Goal: Use online tool/utility: Use online tool/utility

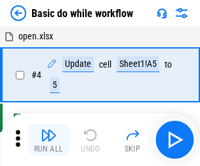
click at [49, 140] on img "button" at bounding box center [49, 135] width 16 height 16
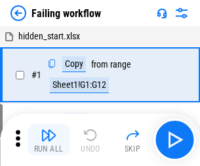
click at [49, 140] on img "button" at bounding box center [49, 135] width 16 height 16
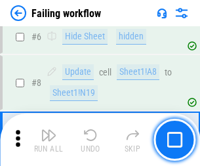
scroll to position [278, 0]
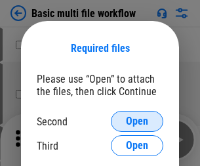
click at [137, 121] on span "Open" at bounding box center [137, 121] width 22 height 10
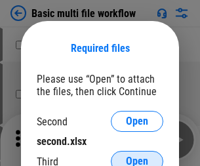
click at [137, 156] on span "Open" at bounding box center [137, 161] width 22 height 10
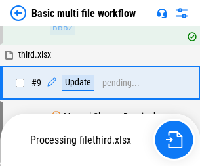
scroll to position [457, 0]
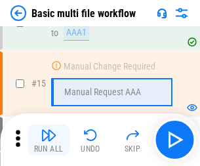
click at [49, 140] on img "button" at bounding box center [49, 135] width 16 height 16
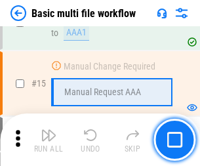
scroll to position [873, 0]
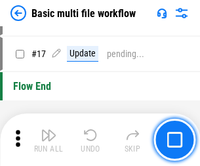
click at [49, 140] on img "button" at bounding box center [49, 135] width 16 height 16
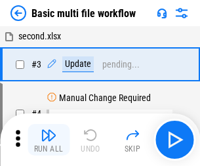
click at [49, 140] on img "button" at bounding box center [49, 135] width 16 height 16
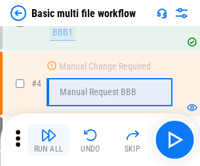
click at [49, 140] on img "button" at bounding box center [49, 135] width 16 height 16
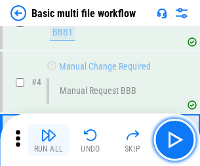
click at [49, 140] on img "button" at bounding box center [49, 135] width 16 height 16
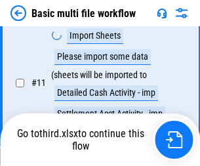
scroll to position [615, 0]
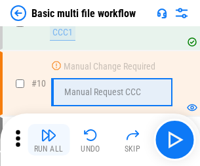
click at [49, 140] on img "button" at bounding box center [49, 135] width 16 height 16
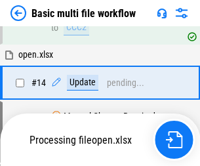
scroll to position [686, 0]
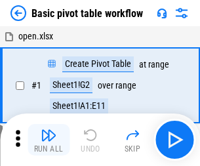
click at [49, 140] on img "button" at bounding box center [49, 135] width 16 height 16
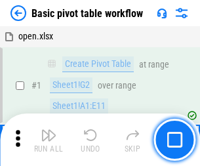
scroll to position [314, 0]
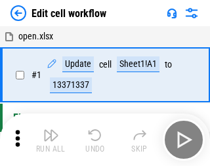
click at [49, 140] on img "button" at bounding box center [51, 135] width 16 height 16
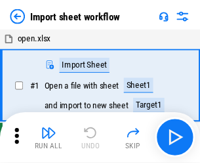
scroll to position [5, 0]
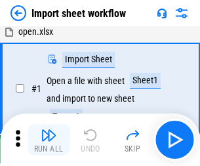
click at [49, 140] on img "button" at bounding box center [49, 135] width 16 height 16
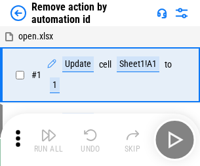
click at [49, 140] on img "button" at bounding box center [49, 135] width 16 height 16
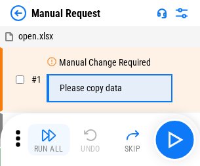
click at [49, 140] on img "button" at bounding box center [49, 135] width 16 height 16
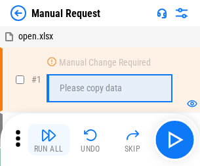
click at [49, 140] on img "button" at bounding box center [49, 135] width 16 height 16
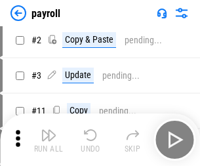
click at [49, 140] on img "button" at bounding box center [49, 135] width 16 height 16
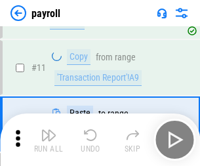
scroll to position [95, 0]
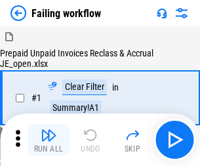
click at [49, 140] on img "button" at bounding box center [49, 135] width 16 height 16
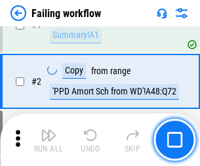
scroll to position [212, 0]
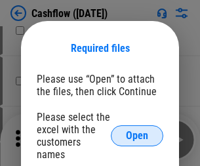
click at [137, 131] on span "Open" at bounding box center [137, 136] width 22 height 10
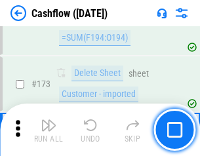
scroll to position [1389, 0]
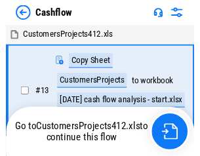
scroll to position [15, 0]
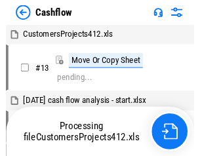
scroll to position [15, 0]
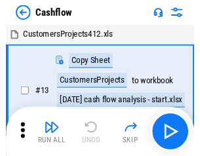
scroll to position [15, 0]
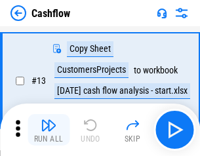
click at [49, 130] on img "button" at bounding box center [49, 125] width 16 height 16
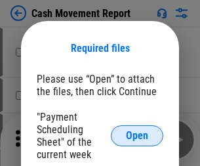
click at [137, 136] on span "Open" at bounding box center [137, 136] width 22 height 10
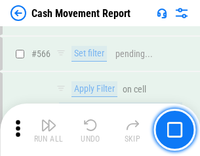
scroll to position [6014, 0]
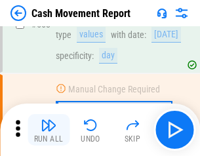
click at [49, 130] on img "button" at bounding box center [49, 125] width 16 height 16
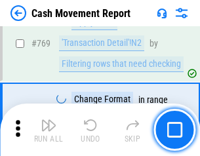
scroll to position [7291, 0]
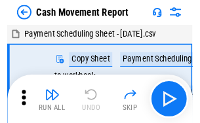
scroll to position [24, 0]
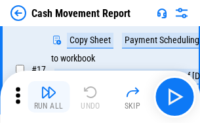
click at [49, 97] on img "button" at bounding box center [49, 93] width 16 height 16
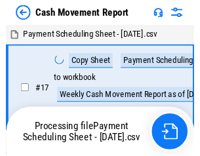
scroll to position [7, 0]
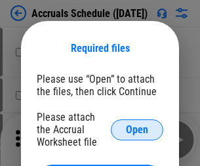
click at [137, 129] on span "Open" at bounding box center [137, 130] width 22 height 10
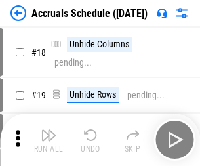
click at [49, 140] on img "button" at bounding box center [49, 135] width 16 height 16
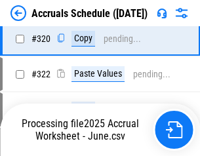
scroll to position [2441, 0]
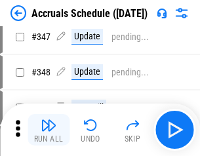
click at [49, 130] on img "button" at bounding box center [49, 125] width 16 height 16
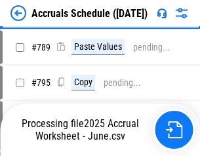
scroll to position [5512, 0]
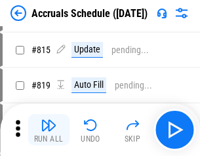
click at [49, 130] on img "button" at bounding box center [49, 125] width 16 height 16
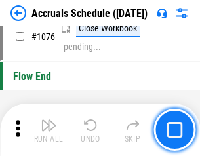
scroll to position [7859, 0]
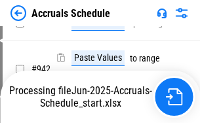
scroll to position [7076, 0]
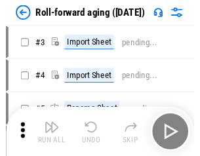
scroll to position [2, 0]
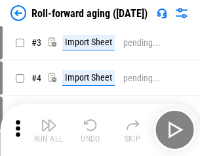
click at [49, 130] on img "button" at bounding box center [49, 125] width 16 height 16
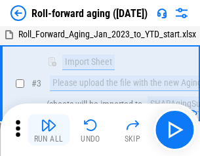
click at [49, 130] on img "button" at bounding box center [49, 125] width 16 height 16
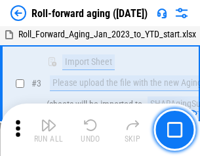
scroll to position [85, 0]
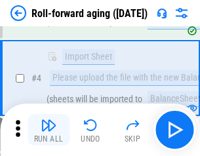
click at [49, 130] on img "button" at bounding box center [49, 125] width 16 height 16
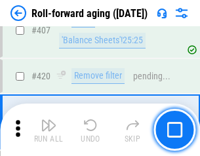
scroll to position [4550, 0]
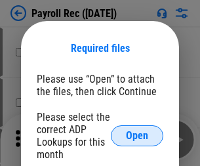
click at [137, 136] on span "Open" at bounding box center [137, 136] width 22 height 10
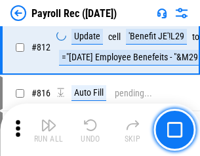
scroll to position [8337, 0]
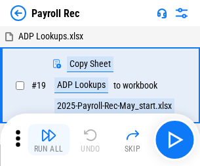
click at [49, 140] on img "button" at bounding box center [49, 135] width 16 height 16
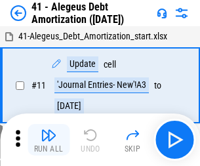
click at [49, 140] on img "button" at bounding box center [49, 135] width 16 height 16
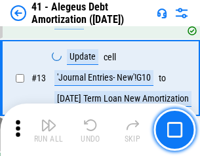
scroll to position [162, 0]
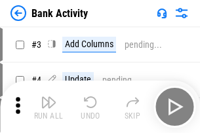
click at [49, 107] on img "button" at bounding box center [49, 102] width 16 height 16
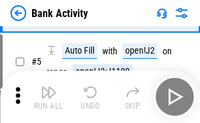
scroll to position [70, 0]
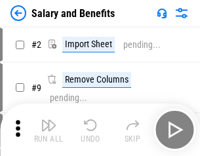
scroll to position [18, 0]
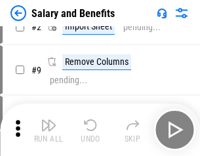
click at [49, 130] on img "button" at bounding box center [49, 125] width 16 height 16
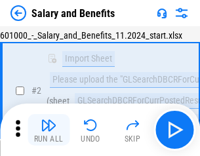
click at [49, 130] on img "button" at bounding box center [49, 125] width 16 height 16
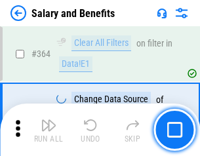
scroll to position [6179, 0]
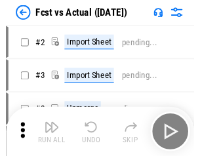
scroll to position [17, 0]
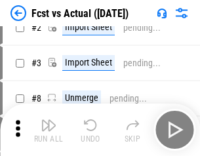
click at [49, 130] on img "button" at bounding box center [49, 125] width 16 height 16
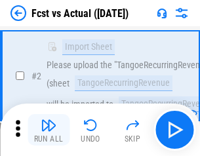
click at [49, 130] on img "button" at bounding box center [49, 125] width 16 height 16
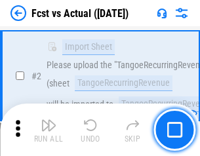
scroll to position [123, 0]
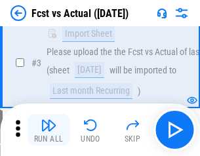
click at [49, 130] on img "button" at bounding box center [49, 125] width 16 height 16
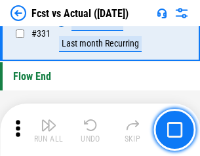
scroll to position [6281, 0]
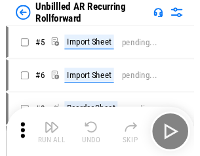
scroll to position [28, 0]
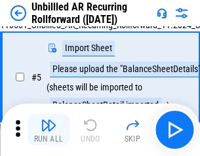
click at [49, 130] on img "button" at bounding box center [49, 125] width 16 height 16
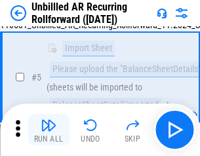
click at [49, 130] on img "button" at bounding box center [49, 125] width 16 height 16
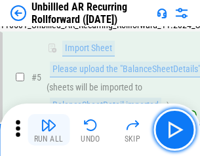
scroll to position [123, 0]
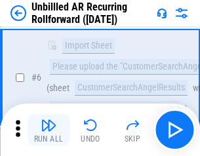
click at [49, 130] on img "button" at bounding box center [49, 125] width 16 height 16
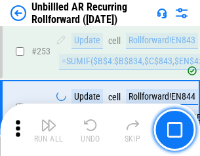
scroll to position [4457, 0]
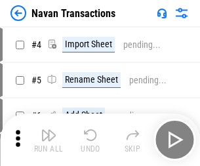
click at [49, 130] on img "button" at bounding box center [49, 135] width 16 height 16
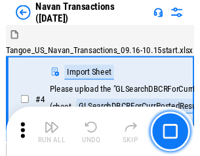
scroll to position [21, 0]
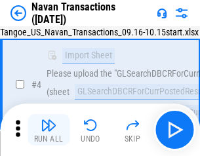
click at [49, 130] on img "button" at bounding box center [49, 125] width 16 height 16
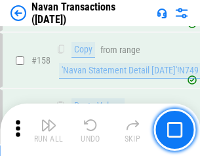
scroll to position [4254, 0]
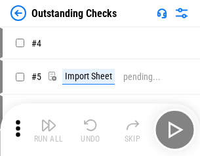
click at [49, 130] on img "button" at bounding box center [49, 125] width 16 height 16
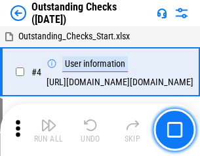
scroll to position [55, 0]
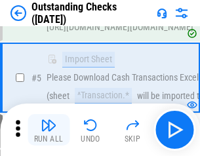
click at [49, 130] on img "button" at bounding box center [49, 125] width 16 height 16
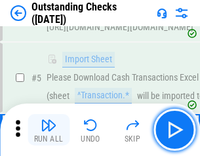
scroll to position [137, 0]
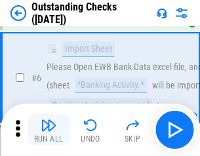
click at [49, 130] on img "button" at bounding box center [49, 125] width 16 height 16
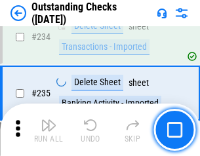
scroll to position [3985, 0]
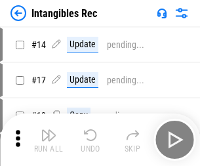
click at [49, 140] on img "button" at bounding box center [49, 135] width 16 height 16
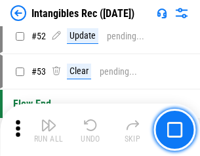
scroll to position [511, 0]
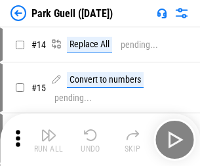
click at [49, 130] on img "button" at bounding box center [49, 135] width 16 height 16
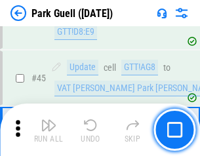
scroll to position [1641, 0]
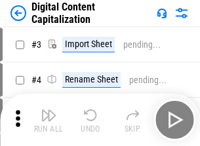
click at [49, 110] on img "button" at bounding box center [49, 116] width 16 height 16
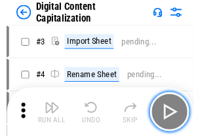
scroll to position [38, 0]
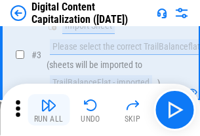
click at [49, 110] on img "button" at bounding box center [49, 106] width 16 height 16
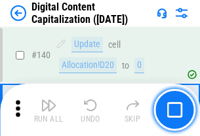
scroll to position [1392, 0]
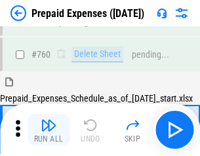
click at [49, 130] on img "button" at bounding box center [49, 125] width 16 height 16
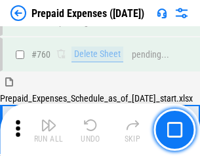
scroll to position [3637, 0]
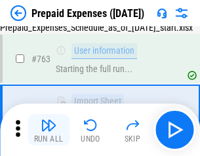
click at [49, 130] on img "button" at bounding box center [49, 125] width 16 height 16
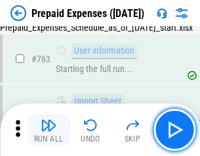
scroll to position [3714, 0]
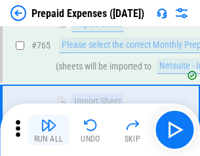
click at [49, 130] on img "button" at bounding box center [49, 125] width 16 height 16
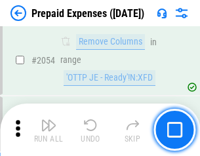
scroll to position [13716, 0]
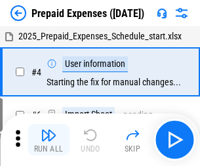
click at [49, 140] on img "button" at bounding box center [49, 135] width 16 height 16
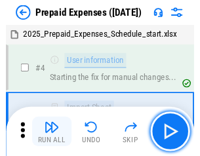
scroll to position [58, 0]
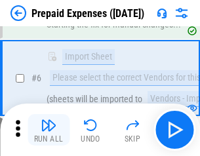
click at [49, 130] on img "button" at bounding box center [49, 125] width 16 height 16
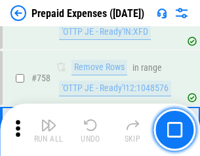
scroll to position [4675, 0]
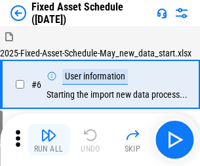
click at [49, 140] on img "button" at bounding box center [49, 135] width 16 height 16
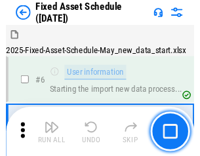
scroll to position [71, 0]
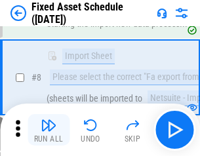
click at [49, 130] on img "button" at bounding box center [49, 125] width 16 height 16
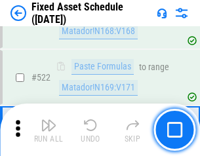
scroll to position [4561, 0]
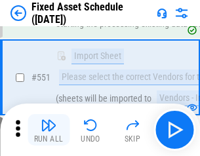
click at [49, 130] on img "button" at bounding box center [49, 125] width 16 height 16
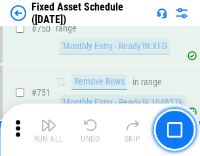
scroll to position [6397, 0]
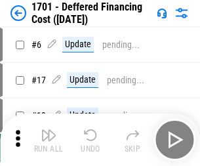
click at [49, 140] on img "button" at bounding box center [49, 135] width 16 height 16
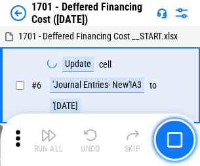
scroll to position [157, 0]
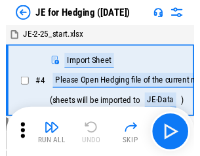
scroll to position [2, 0]
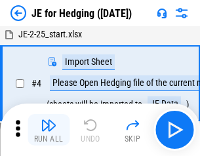
click at [49, 130] on img "button" at bounding box center [49, 125] width 16 height 16
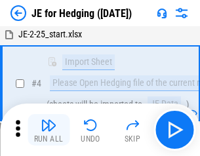
click at [49, 130] on img "button" at bounding box center [49, 125] width 16 height 16
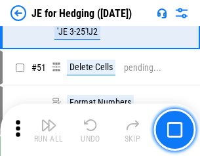
scroll to position [850, 0]
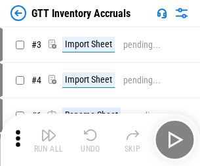
click at [49, 130] on img "button" at bounding box center [49, 135] width 16 height 16
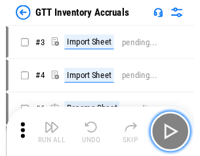
scroll to position [2, 0]
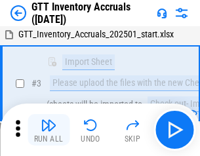
click at [49, 130] on img "button" at bounding box center [49, 125] width 16 height 16
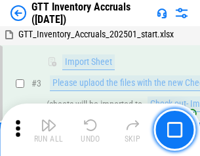
scroll to position [85, 0]
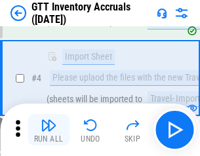
click at [49, 130] on img "button" at bounding box center [49, 125] width 16 height 16
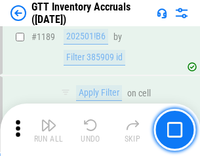
scroll to position [10715, 0]
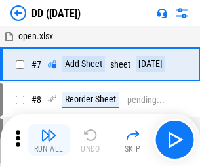
click at [49, 140] on img "button" at bounding box center [49, 135] width 16 height 16
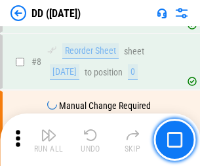
scroll to position [127, 0]
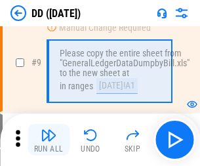
click at [49, 140] on img "button" at bounding box center [49, 135] width 16 height 16
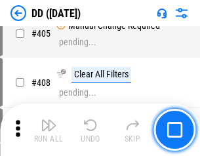
scroll to position [5871, 0]
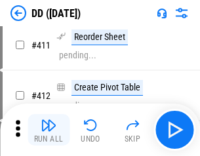
click at [49, 130] on img "button" at bounding box center [49, 125] width 16 height 16
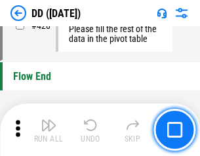
scroll to position [6280, 0]
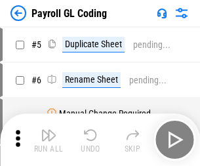
click at [49, 140] on img "button" at bounding box center [49, 135] width 16 height 16
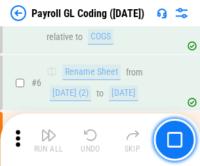
scroll to position [157, 0]
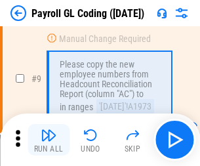
click at [49, 140] on img "button" at bounding box center [49, 135] width 16 height 16
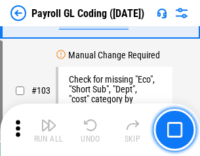
scroll to position [3079, 0]
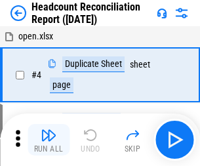
click at [49, 140] on img "button" at bounding box center [49, 135] width 16 height 16
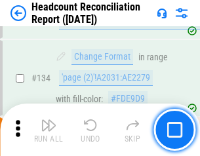
scroll to position [1577, 0]
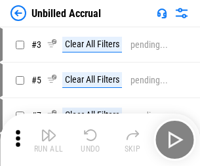
click at [49, 140] on img "button" at bounding box center [49, 135] width 16 height 16
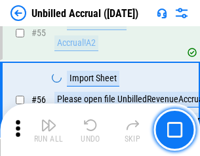
scroll to position [1370, 0]
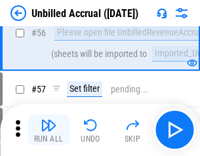
click at [49, 130] on img "button" at bounding box center [49, 125] width 16 height 16
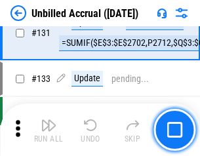
scroll to position [3908, 0]
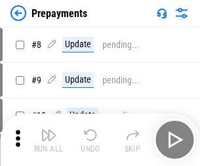
click at [49, 140] on img "button" at bounding box center [49, 135] width 16 height 16
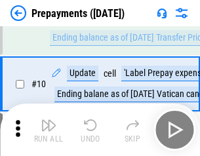
scroll to position [82, 0]
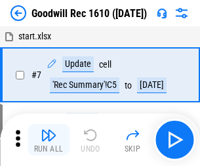
click at [49, 140] on img "button" at bounding box center [49, 135] width 16 height 16
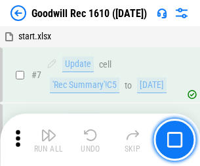
scroll to position [224, 0]
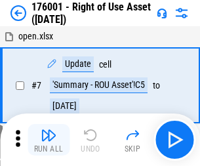
click at [49, 140] on img "button" at bounding box center [49, 135] width 16 height 16
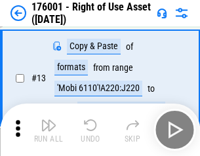
scroll to position [85, 0]
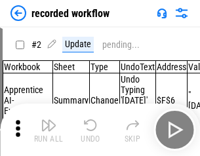
click at [49, 130] on img "button" at bounding box center [49, 125] width 16 height 16
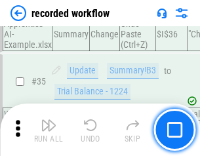
scroll to position [4101, 0]
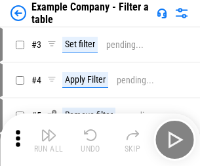
click at [49, 140] on img "button" at bounding box center [49, 135] width 16 height 16
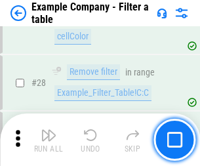
scroll to position [1201, 0]
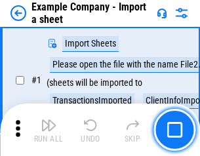
click at [49, 130] on img "button" at bounding box center [49, 125] width 16 height 16
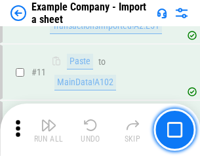
scroll to position [290, 0]
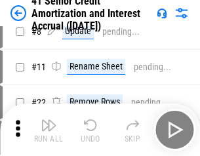
click at [49, 130] on img "button" at bounding box center [49, 125] width 16 height 16
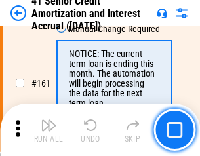
click at [49, 130] on img "button" at bounding box center [49, 125] width 16 height 16
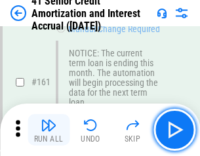
scroll to position [1403, 0]
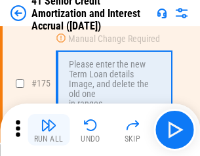
click at [49, 130] on img "button" at bounding box center [49, 125] width 16 height 16
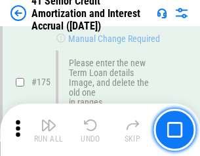
scroll to position [1537, 0]
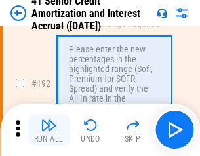
click at [49, 130] on img "button" at bounding box center [49, 125] width 16 height 16
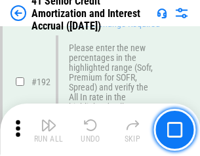
scroll to position [1674, 0]
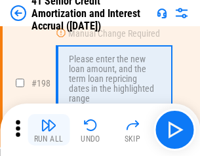
click at [49, 130] on img "button" at bounding box center [49, 125] width 16 height 16
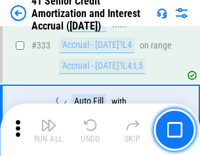
scroll to position [3352, 0]
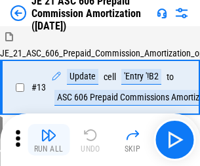
click at [49, 130] on img "button" at bounding box center [49, 135] width 16 height 16
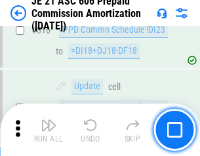
scroll to position [2450, 0]
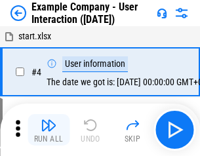
click at [49, 130] on img "button" at bounding box center [49, 125] width 16 height 16
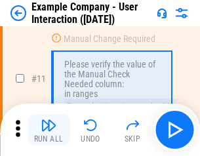
click at [49, 130] on img "button" at bounding box center [49, 125] width 16 height 16
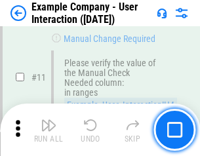
scroll to position [284, 0]
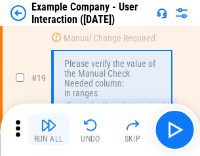
click at [49, 130] on img "button" at bounding box center [49, 125] width 16 height 16
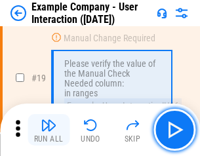
click at [49, 130] on img "button" at bounding box center [49, 125] width 16 height 16
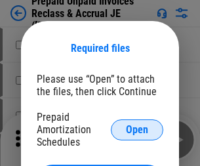
click at [137, 129] on span "Open" at bounding box center [137, 130] width 22 height 10
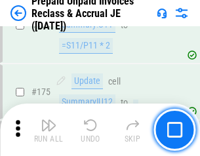
scroll to position [1772, 0]
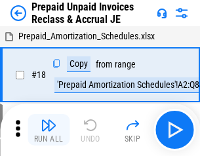
click at [49, 130] on img "button" at bounding box center [49, 125] width 16 height 16
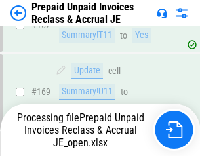
scroll to position [1705, 0]
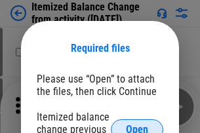
click at [137, 125] on span "Open" at bounding box center [137, 130] width 22 height 10
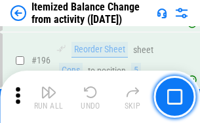
scroll to position [2525, 0]
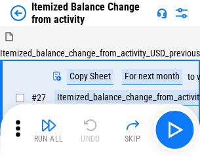
scroll to position [20, 0]
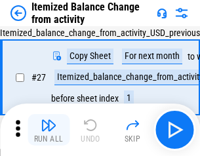
click at [49, 130] on img "button" at bounding box center [49, 125] width 16 height 16
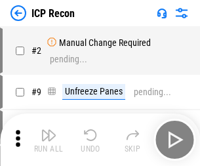
scroll to position [6, 0]
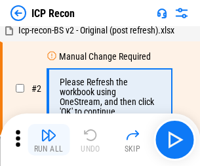
click at [49, 140] on img "button" at bounding box center [49, 135] width 16 height 16
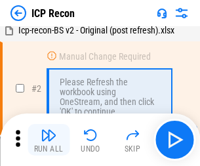
click at [49, 140] on img "button" at bounding box center [49, 135] width 16 height 16
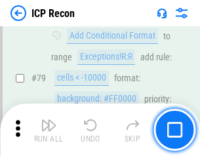
scroll to position [1286, 0]
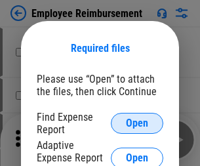
click at [137, 123] on span "Open" at bounding box center [137, 123] width 22 height 10
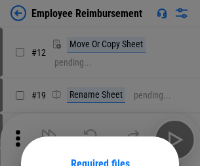
scroll to position [115, 0]
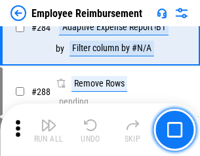
scroll to position [3567, 0]
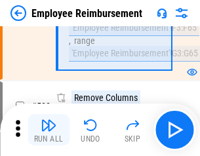
click at [49, 130] on img "button" at bounding box center [49, 125] width 16 height 16
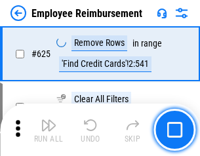
scroll to position [7856, 0]
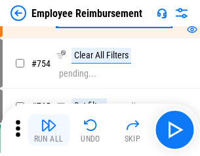
click at [49, 130] on img "button" at bounding box center [49, 125] width 16 height 16
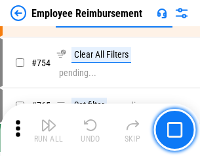
click at [49, 130] on img "button" at bounding box center [49, 125] width 16 height 16
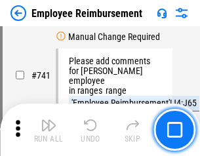
scroll to position [9206, 0]
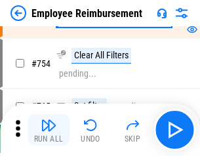
click at [49, 130] on img "button" at bounding box center [49, 125] width 16 height 16
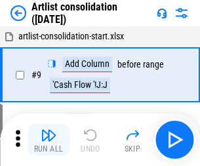
click at [49, 140] on img "button" at bounding box center [49, 135] width 16 height 16
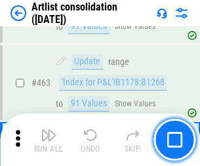
scroll to position [5746, 0]
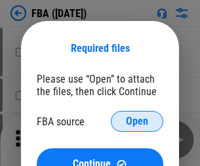
click at [137, 121] on span "Open" at bounding box center [137, 121] width 22 height 10
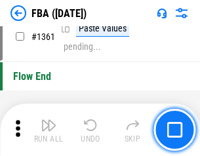
scroll to position [14092, 0]
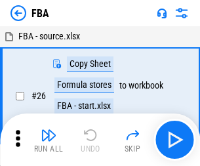
scroll to position [13, 0]
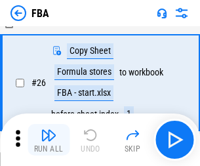
click at [49, 140] on img "button" at bounding box center [49, 135] width 16 height 16
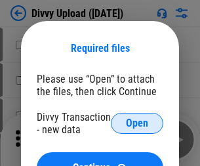
click at [137, 123] on span "Open" at bounding box center [137, 123] width 22 height 10
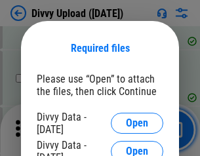
scroll to position [1359, 0]
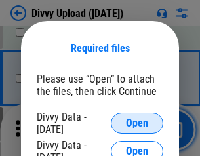
click at [137, 123] on span "Open" at bounding box center [137, 123] width 22 height 10
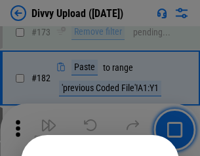
scroll to position [1473, 0]
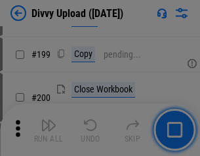
scroll to position [1908, 0]
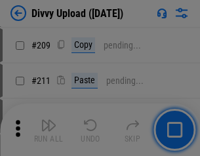
scroll to position [2229, 0]
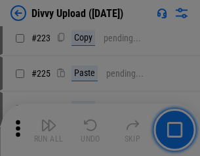
scroll to position [2619, 0]
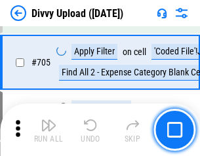
scroll to position [8976, 0]
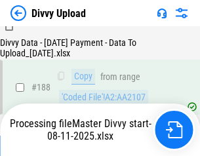
scroll to position [1545, 0]
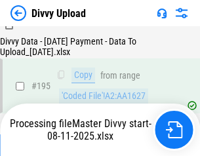
scroll to position [1834, 0]
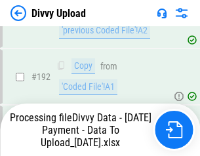
scroll to position [1758, 0]
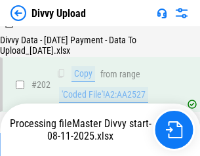
scroll to position [2123, 0]
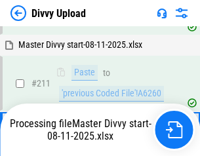
scroll to position [2479, 0]
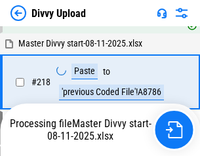
scroll to position [2915, 0]
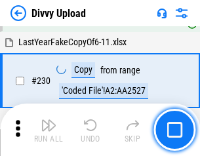
scroll to position [3256, 0]
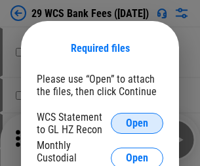
click at [137, 123] on span "Open" at bounding box center [137, 123] width 22 height 10
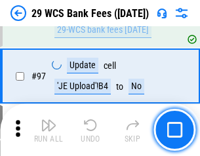
scroll to position [1279, 0]
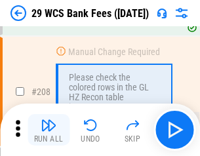
click at [49, 130] on img "button" at bounding box center [49, 125] width 16 height 16
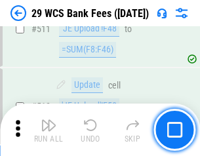
scroll to position [6602, 0]
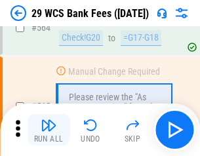
click at [49, 130] on img "button" at bounding box center [49, 125] width 16 height 16
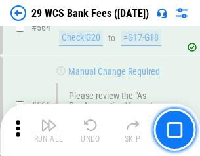
scroll to position [7097, 0]
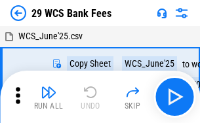
scroll to position [24, 0]
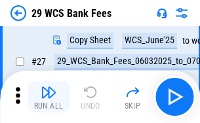
click at [49, 97] on img "button" at bounding box center [49, 93] width 16 height 16
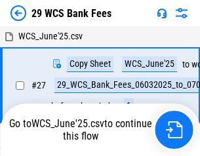
scroll to position [7, 0]
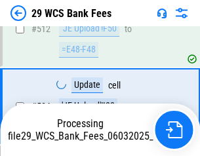
scroll to position [6793, 0]
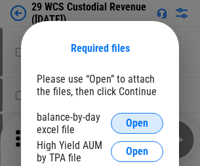
click at [137, 123] on span "Open" at bounding box center [137, 123] width 22 height 10
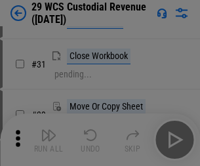
scroll to position [281, 0]
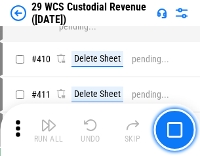
scroll to position [6078, 0]
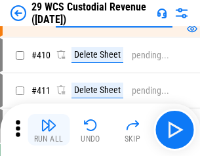
click at [49, 130] on img "button" at bounding box center [49, 125] width 16 height 16
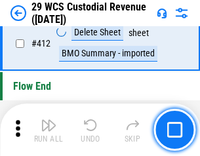
scroll to position [6267, 0]
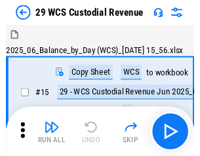
scroll to position [31, 0]
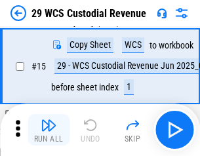
click at [49, 130] on img "button" at bounding box center [49, 125] width 16 height 16
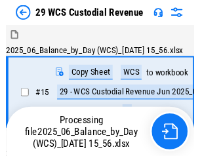
scroll to position [24, 0]
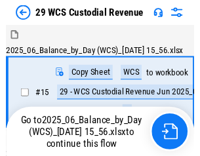
scroll to position [24, 0]
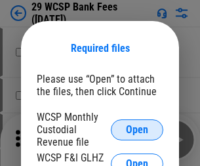
click at [137, 129] on span "Open" at bounding box center [137, 130] width 22 height 10
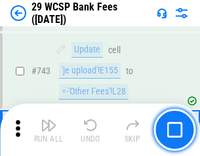
scroll to position [6612, 0]
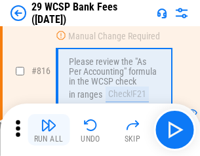
click at [49, 130] on img "button" at bounding box center [49, 125] width 16 height 16
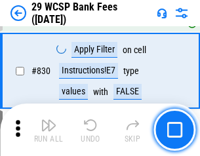
scroll to position [8325, 0]
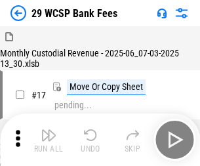
click at [49, 130] on img "button" at bounding box center [49, 135] width 16 height 16
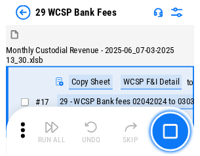
scroll to position [31, 0]
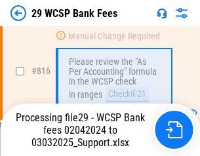
scroll to position [8068, 0]
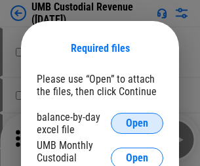
click at [137, 123] on span "Open" at bounding box center [137, 123] width 22 height 10
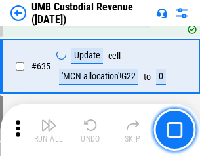
scroll to position [6867, 0]
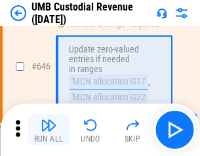
click at [49, 130] on img "button" at bounding box center [49, 125] width 16 height 16
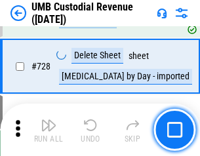
scroll to position [8095, 0]
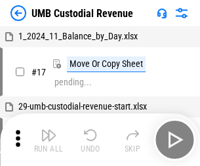
scroll to position [10, 0]
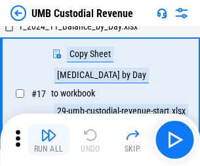
click at [49, 140] on img "button" at bounding box center [49, 135] width 16 height 16
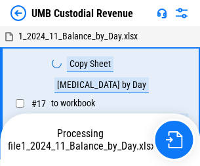
scroll to position [10, 0]
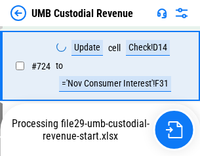
scroll to position [8008, 0]
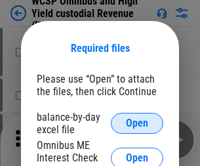
click at [137, 123] on span "Open" at bounding box center [137, 123] width 22 height 10
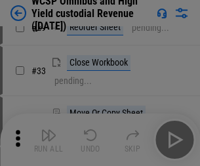
scroll to position [300, 0]
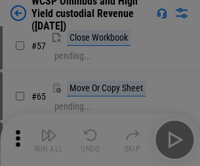
scroll to position [572, 0]
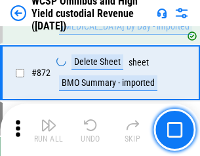
scroll to position [11105, 0]
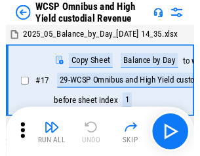
scroll to position [7, 0]
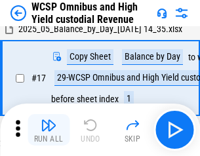
click at [49, 130] on img "button" at bounding box center [49, 125] width 16 height 16
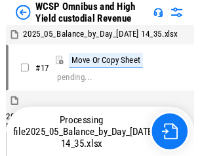
scroll to position [7, 0]
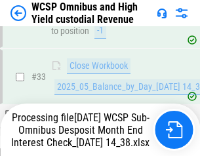
scroll to position [583, 0]
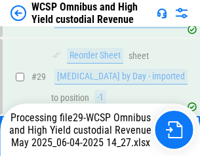
scroll to position [273, 0]
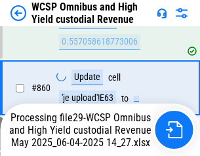
scroll to position [11075, 0]
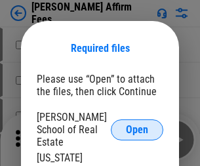
click at [137, 125] on span "Open" at bounding box center [137, 130] width 22 height 10
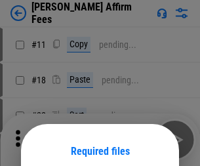
scroll to position [103, 0]
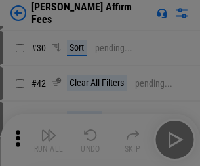
scroll to position [267, 0]
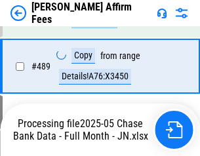
scroll to position [3425, 0]
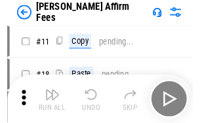
scroll to position [13, 0]
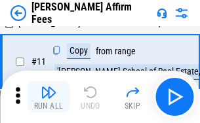
click at [49, 97] on img "button" at bounding box center [49, 93] width 16 height 16
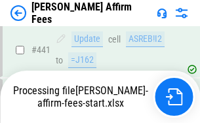
scroll to position [3441, 0]
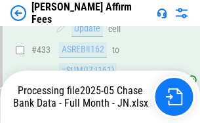
scroll to position [3441, 0]
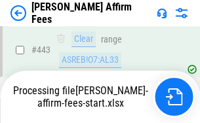
scroll to position [3441, 0]
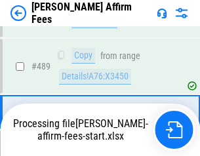
scroll to position [3425, 0]
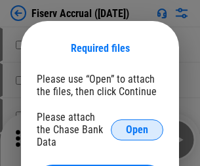
click at [137, 125] on span "Open" at bounding box center [137, 130] width 22 height 10
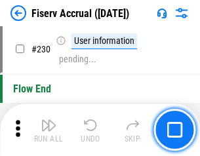
scroll to position [4158, 0]
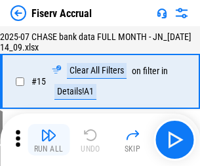
click at [49, 140] on img "button" at bounding box center [49, 135] width 16 height 16
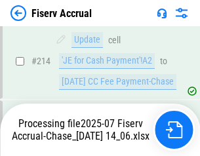
scroll to position [3907, 0]
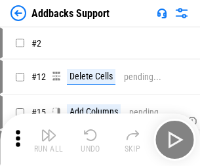
click at [49, 130] on img "button" at bounding box center [49, 135] width 16 height 16
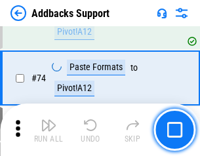
scroll to position [955, 0]
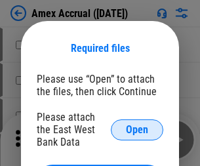
click at [137, 129] on span "Open" at bounding box center [137, 130] width 22 height 10
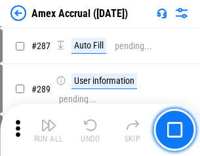
scroll to position [3593, 0]
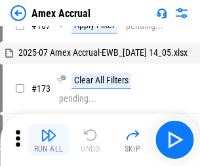
click at [49, 140] on img "button" at bounding box center [49, 135] width 16 height 16
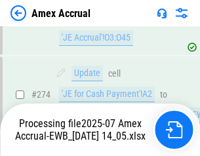
scroll to position [3910, 0]
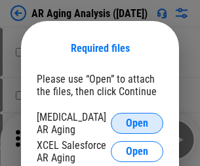
click at [137, 121] on span "Open" at bounding box center [137, 123] width 22 height 10
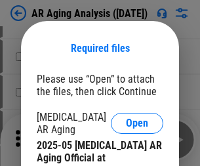
scroll to position [395, 0]
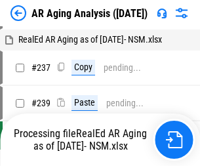
scroll to position [13, 0]
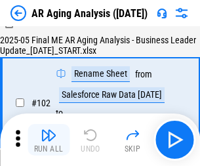
click at [49, 140] on img "button" at bounding box center [49, 135] width 16 height 16
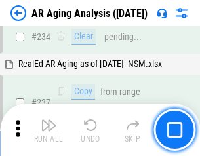
scroll to position [2034, 0]
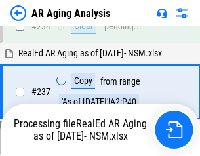
scroll to position [2019, 0]
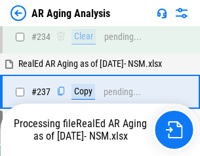
scroll to position [2019, 0]
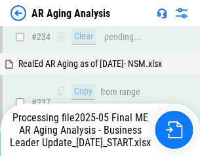
scroll to position [2019, 0]
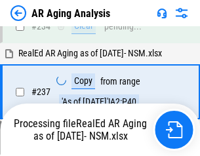
scroll to position [2019, 0]
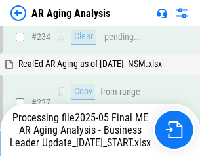
scroll to position [2019, 0]
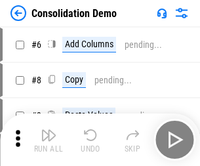
click at [49, 140] on img "button" at bounding box center [49, 135] width 16 height 16
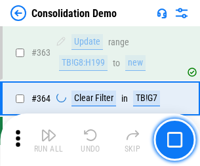
scroll to position [4398, 0]
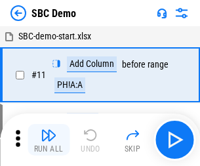
click at [49, 140] on img "button" at bounding box center [49, 135] width 16 height 16
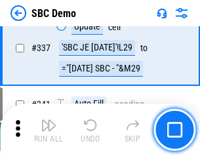
scroll to position [3452, 0]
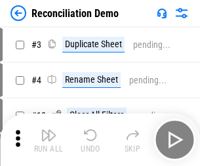
click at [49, 140] on img "button" at bounding box center [49, 135] width 16 height 16
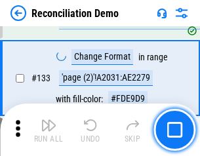
scroll to position [1558, 0]
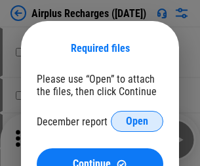
click at [137, 121] on span "Open" at bounding box center [137, 121] width 22 height 10
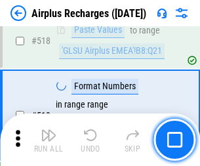
scroll to position [5647, 0]
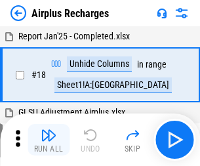
click at [49, 140] on img "button" at bounding box center [49, 135] width 16 height 16
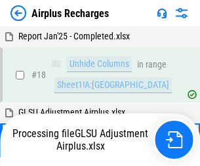
scroll to position [58, 0]
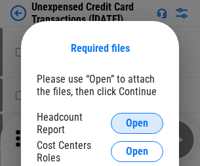
click at [137, 123] on span "Open" at bounding box center [137, 123] width 22 height 10
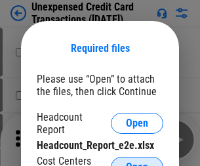
click at [137, 162] on span "Open" at bounding box center [137, 167] width 22 height 10
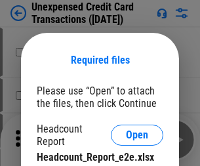
scroll to position [12, 0]
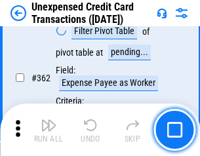
scroll to position [3374, 0]
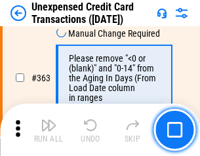
click at [49, 130] on img "button" at bounding box center [49, 125] width 16 height 16
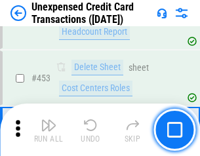
scroll to position [4475, 0]
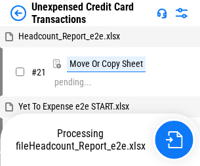
scroll to position [20, 0]
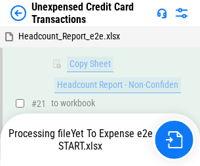
scroll to position [280, 0]
